Goal: Register for event/course

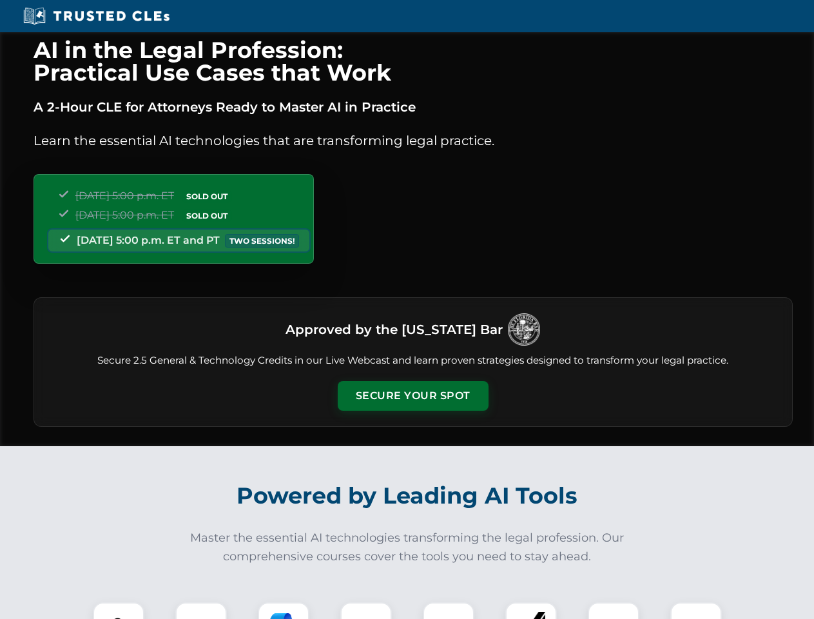
click at [413, 396] on button "Secure Your Spot" at bounding box center [413, 396] width 151 height 30
click at [119, 611] on img at bounding box center [118, 627] width 37 height 37
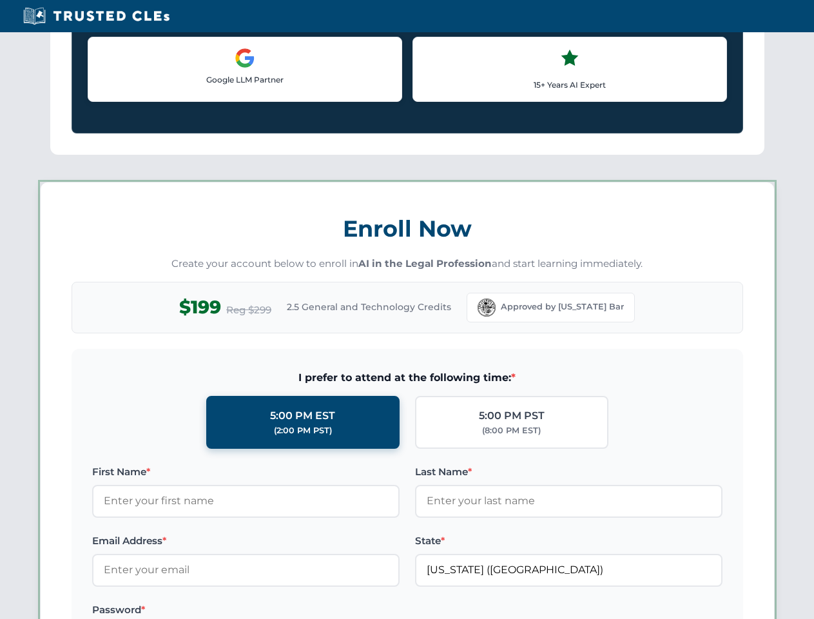
click at [284, 611] on label "Password *" at bounding box center [246, 609] width 308 height 15
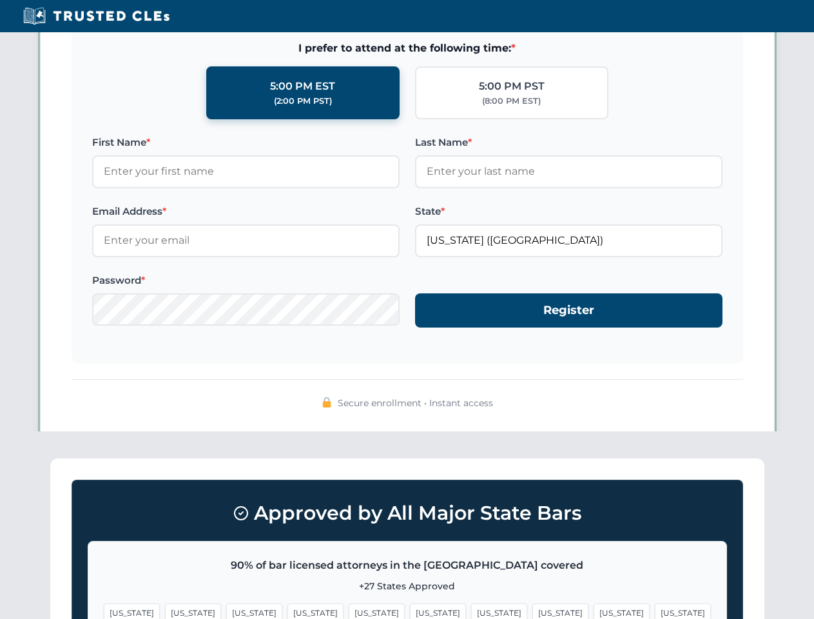
click at [594, 611] on span "[US_STATE]" at bounding box center [622, 613] width 56 height 19
